Goal: Task Accomplishment & Management: Manage account settings

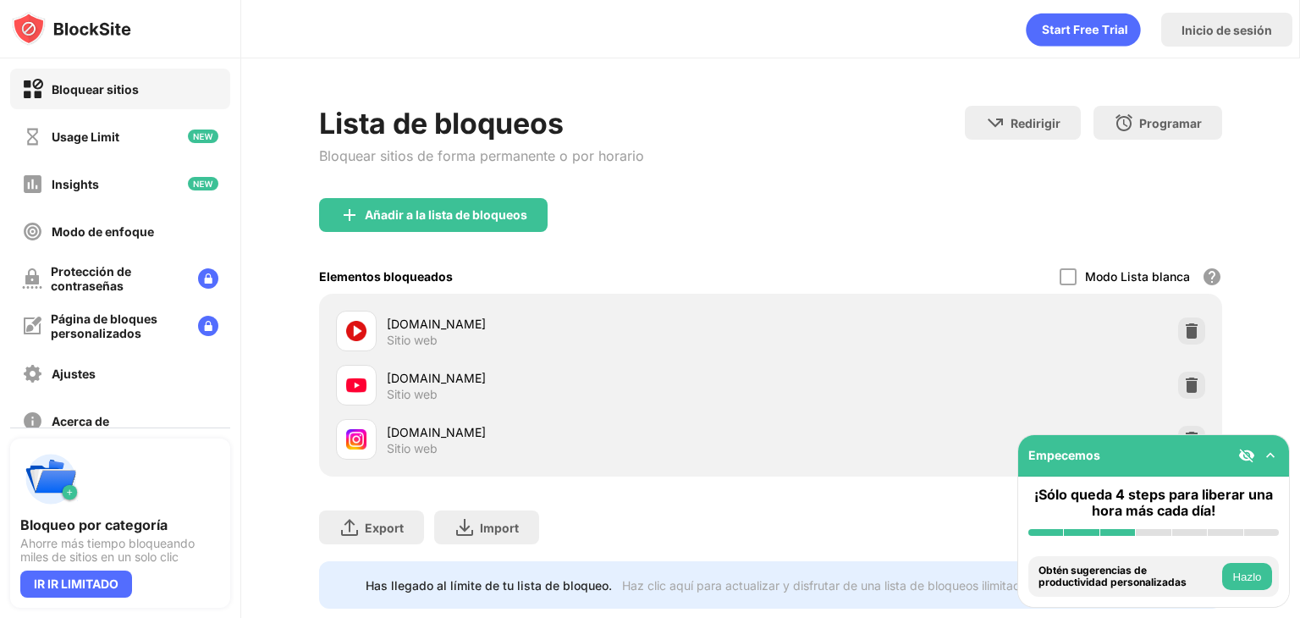
scroll to position [50, 0]
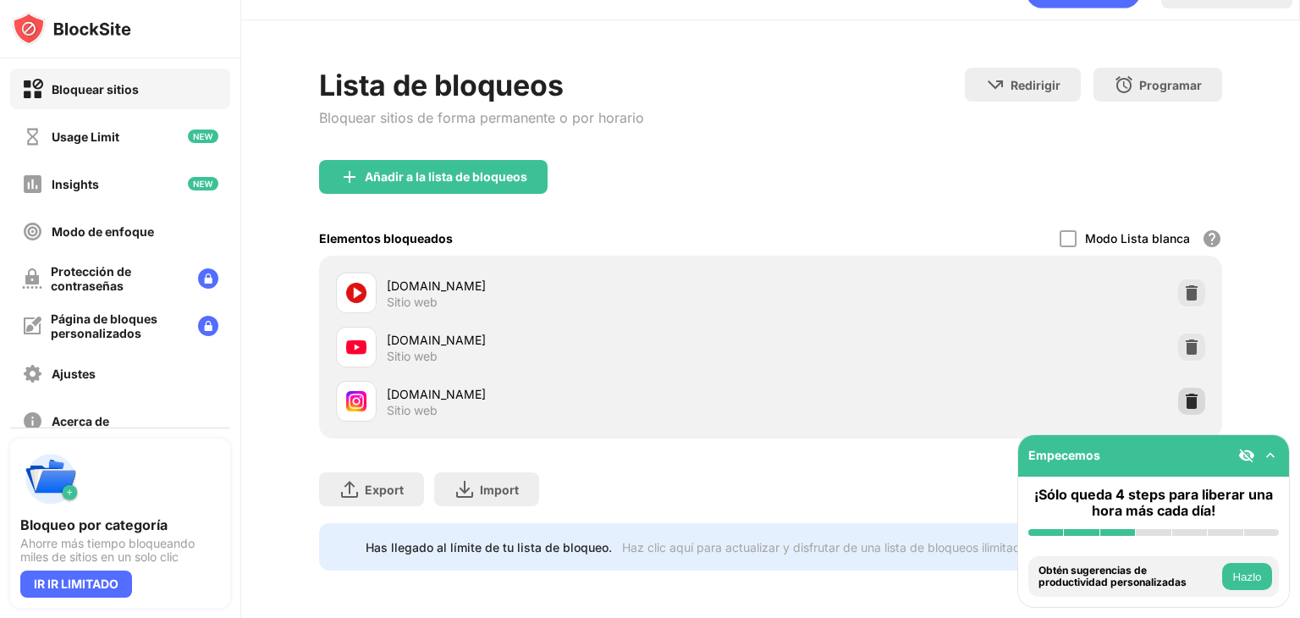
click at [1189, 388] on div at bounding box center [1191, 401] width 27 height 27
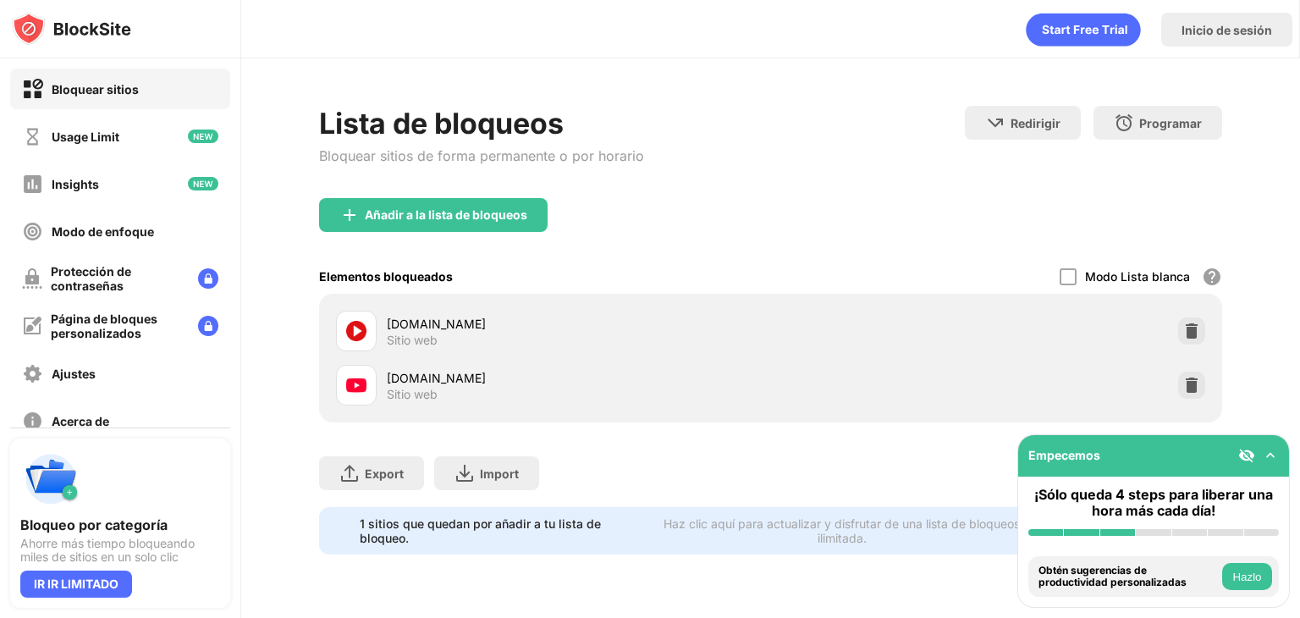
scroll to position [0, 0]
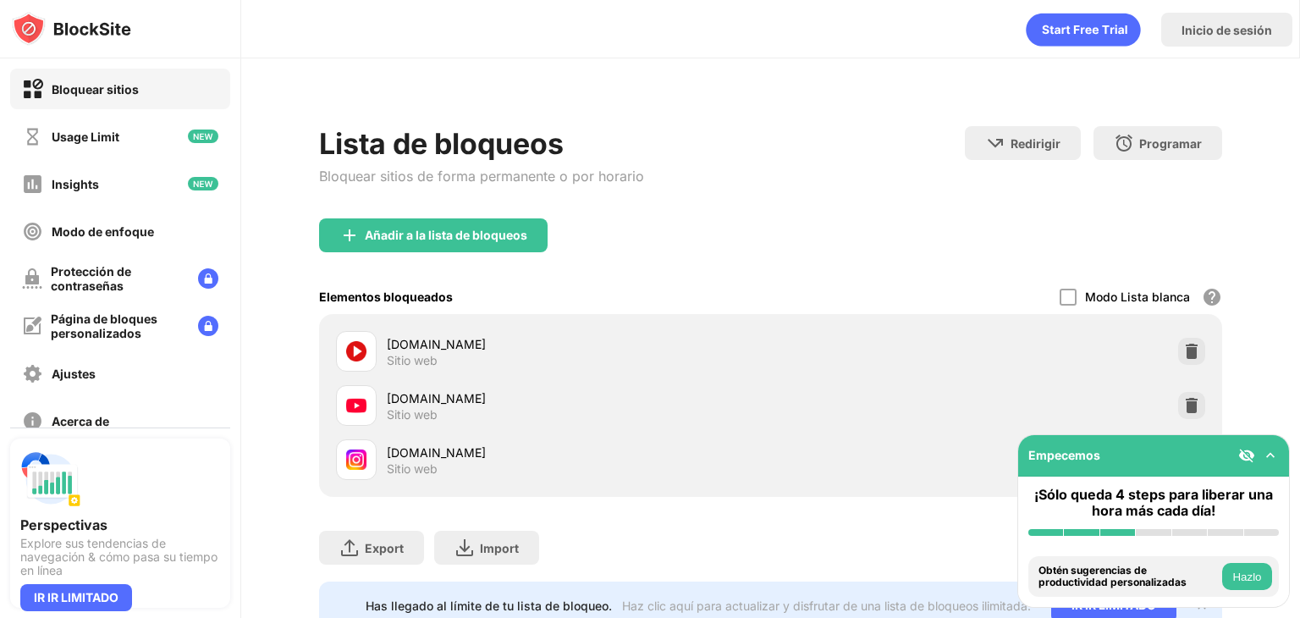
scroll to position [70, 0]
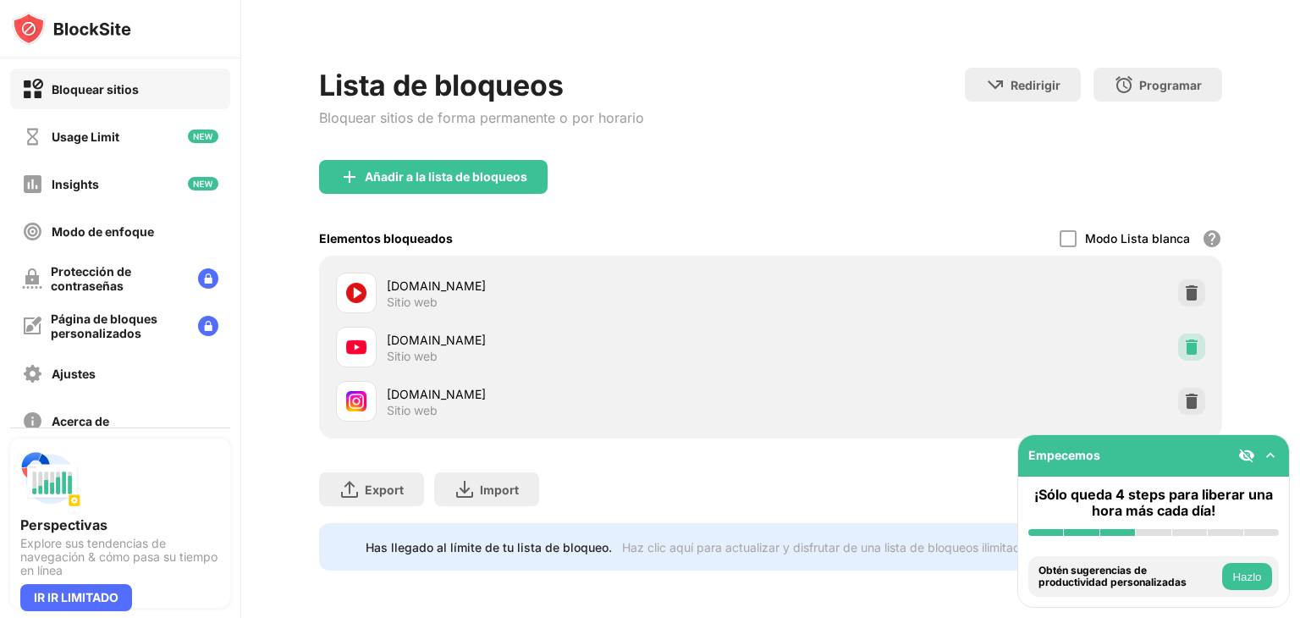
click at [1184, 339] on img at bounding box center [1192, 347] width 17 height 17
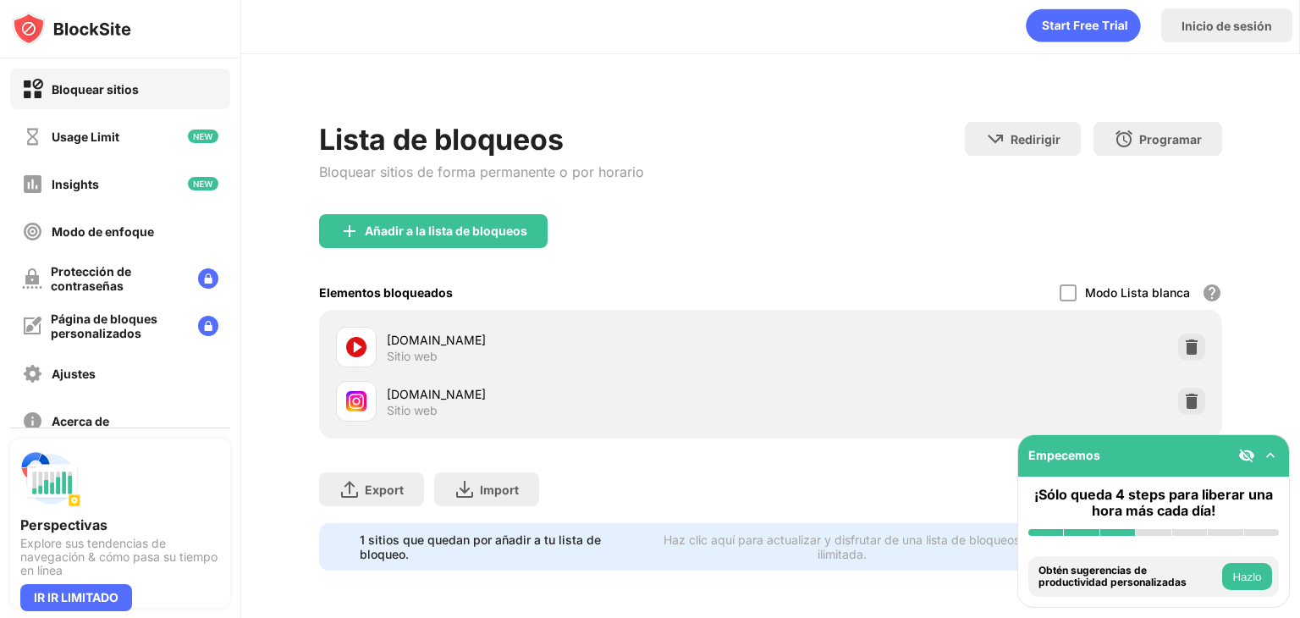
scroll to position [16, 0]
